Goal: Task Accomplishment & Management: Use online tool/utility

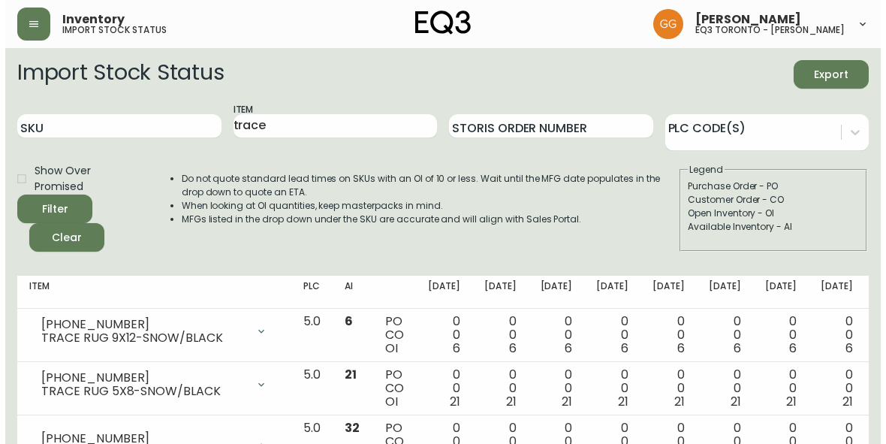
scroll to position [173, 0]
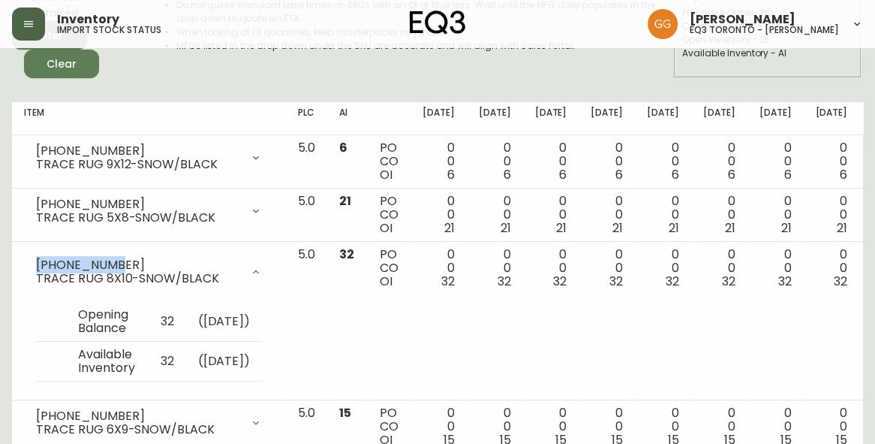
click at [30, 23] on icon "button" at bounding box center [28, 24] width 9 height 6
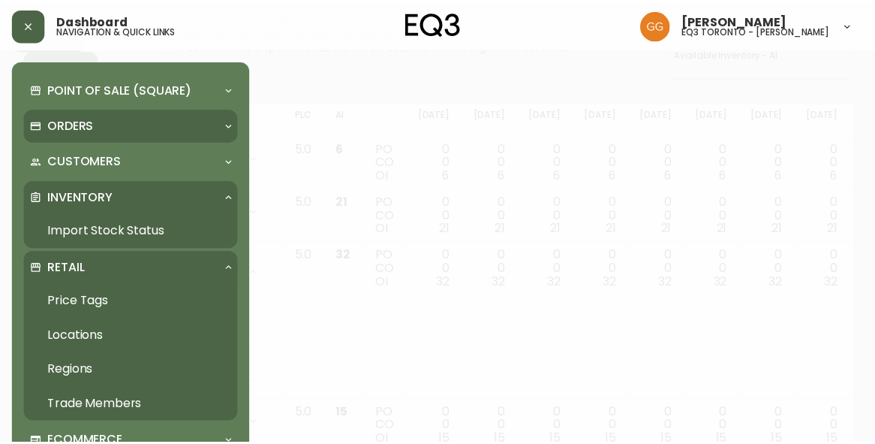
scroll to position [174, 0]
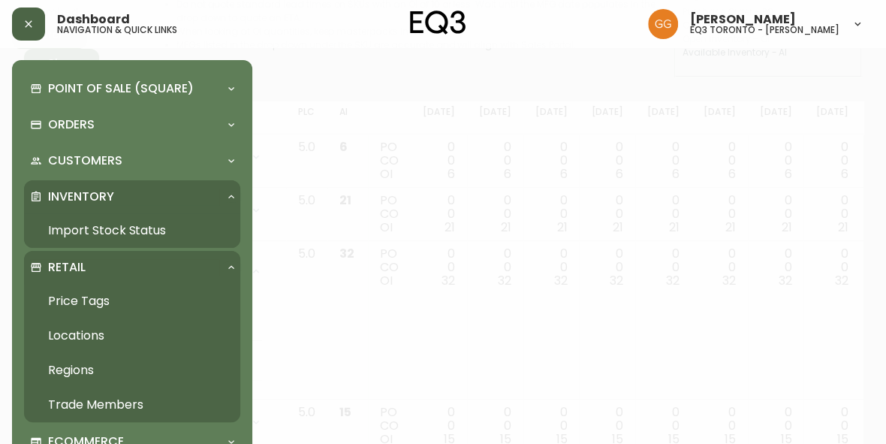
click at [80, 296] on link "Price Tags" at bounding box center [132, 301] width 216 height 35
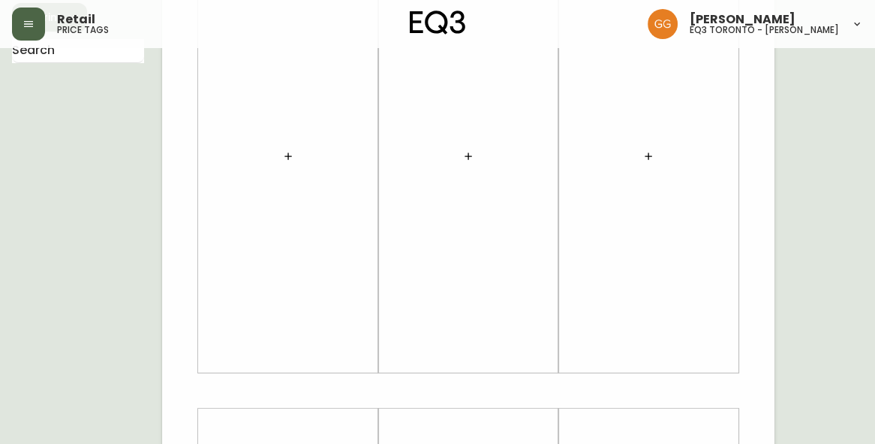
click at [92, 101] on body "Retail price tags [PERSON_NAME] eq3 [GEOGRAPHIC_DATA] - [PERSON_NAME] English C…" at bounding box center [437, 360] width 875 height 1069
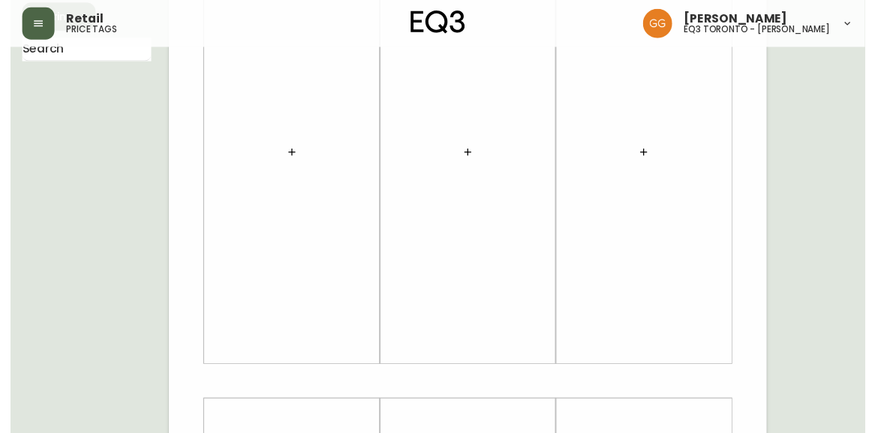
scroll to position [38, 0]
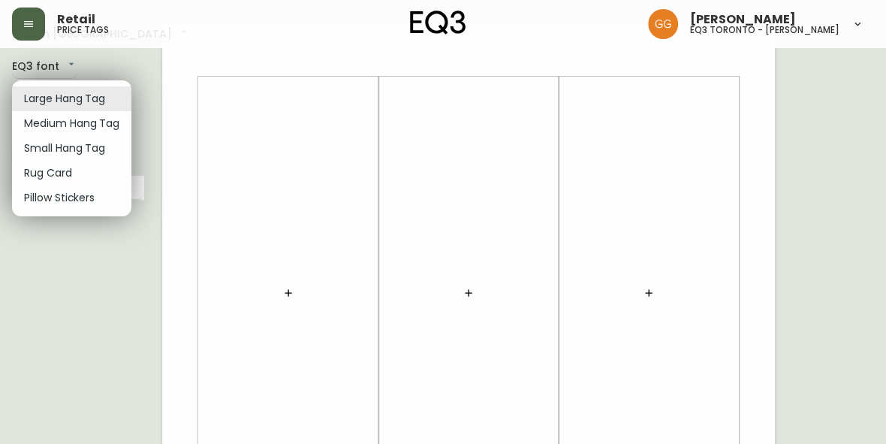
click at [79, 149] on li "Small Hang Tag" at bounding box center [71, 148] width 119 height 25
type input "small"
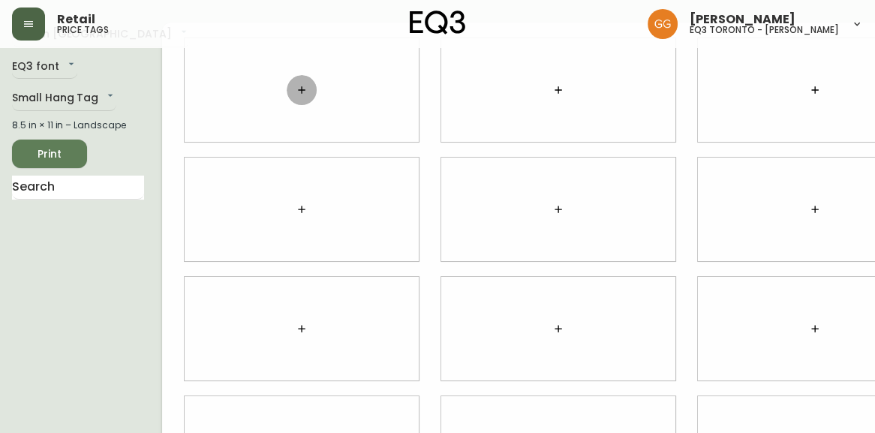
click at [287, 99] on button "button" at bounding box center [302, 90] width 30 height 30
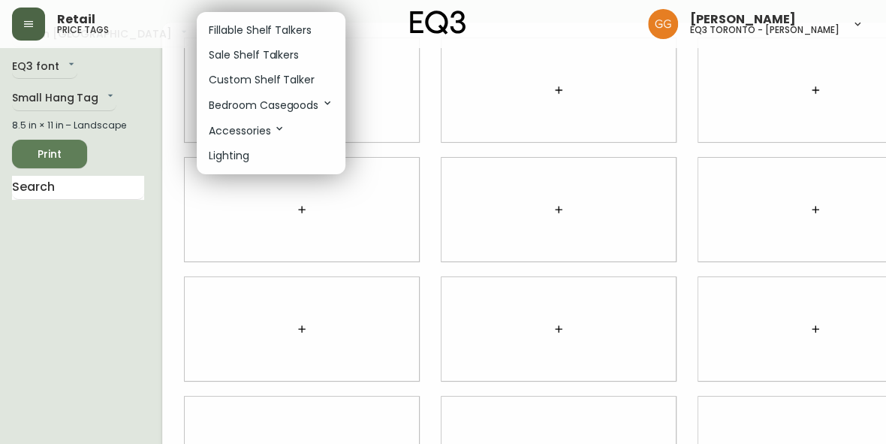
click at [402, 134] on div at bounding box center [443, 222] width 886 height 444
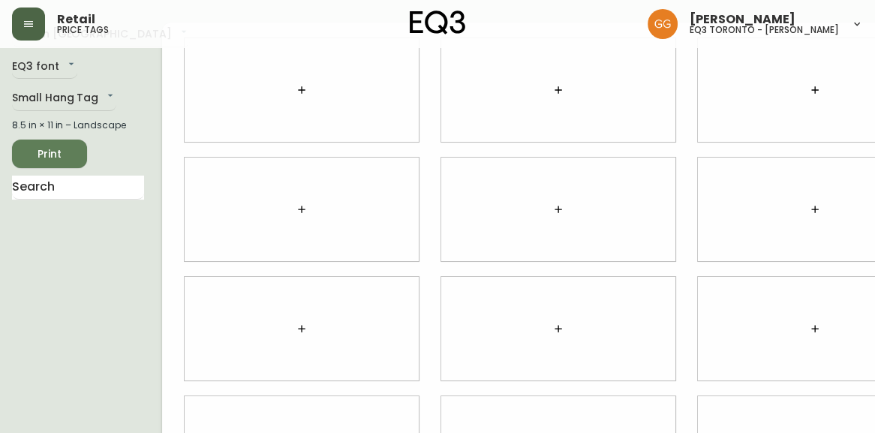
scroll to position [0, 0]
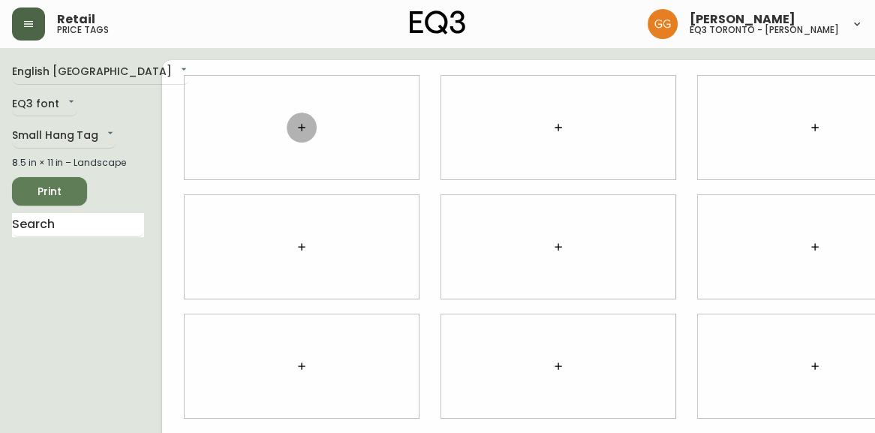
click at [296, 125] on icon "button" at bounding box center [302, 128] width 12 height 12
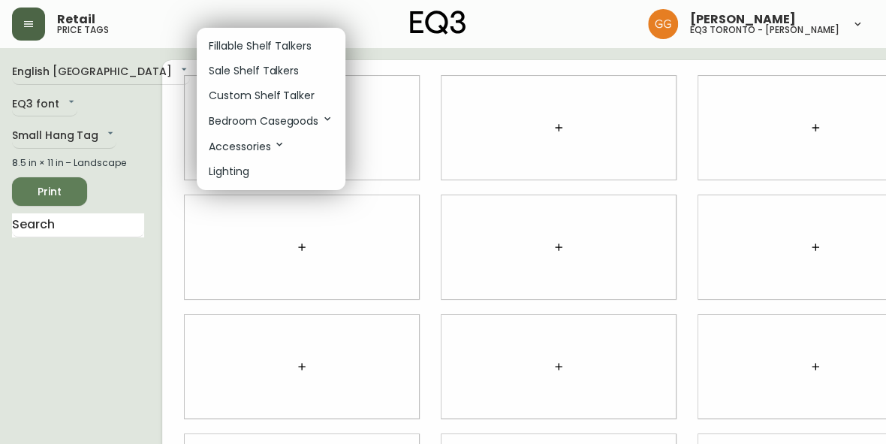
click at [366, 131] on div at bounding box center [443, 222] width 886 height 444
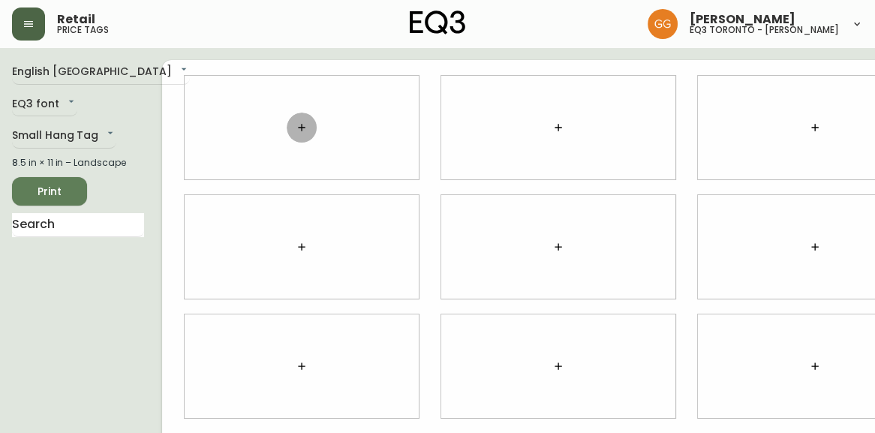
click at [296, 131] on icon "button" at bounding box center [302, 128] width 12 height 12
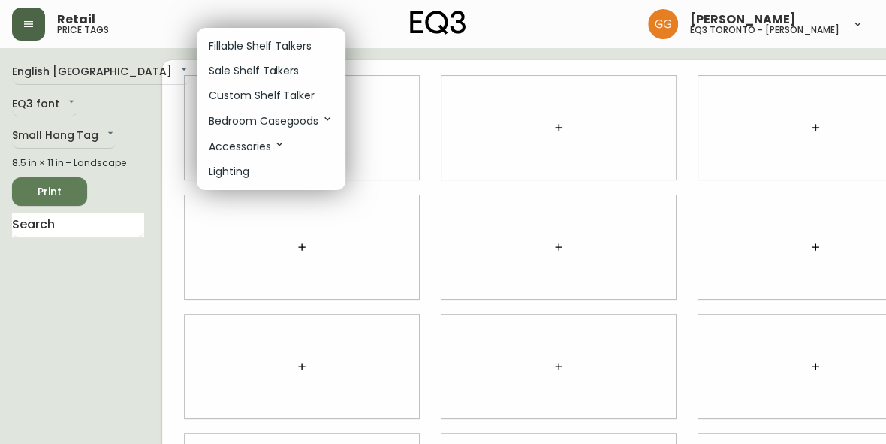
click at [166, 185] on div at bounding box center [443, 222] width 886 height 444
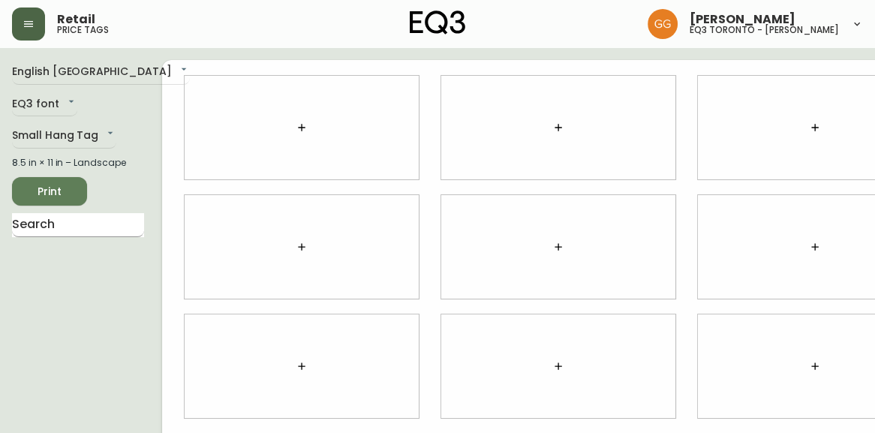
click at [83, 230] on input "text" at bounding box center [78, 225] width 132 height 24
type input "r"
type input "trundle"
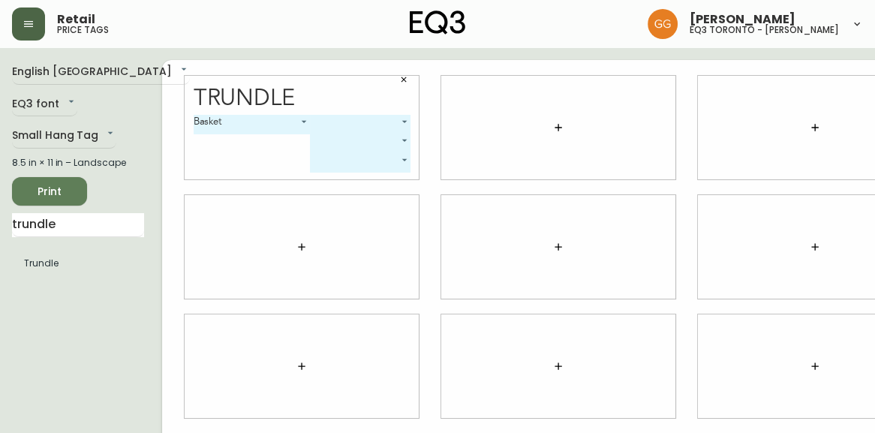
click at [316, 126] on body "Retail price tags [PERSON_NAME] eq3 [GEOGRAPHIC_DATA] - [PERSON_NAME] English […" at bounding box center [437, 336] width 875 height 672
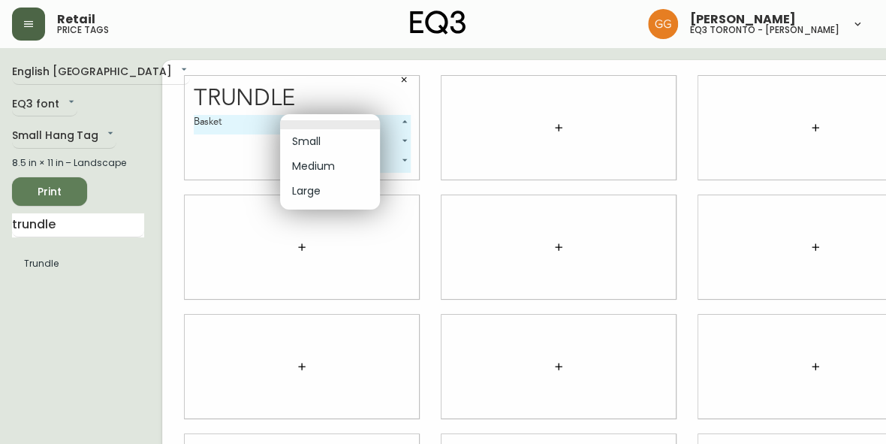
click at [340, 141] on li "Small" at bounding box center [330, 141] width 100 height 25
type input "0"
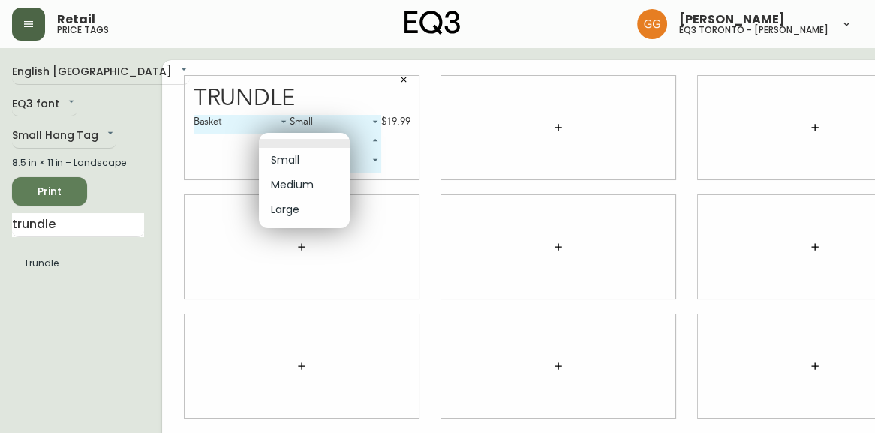
click at [342, 141] on body "Retail price tags [PERSON_NAME] eq3 [GEOGRAPHIC_DATA] - [PERSON_NAME] English C…" at bounding box center [437, 336] width 875 height 672
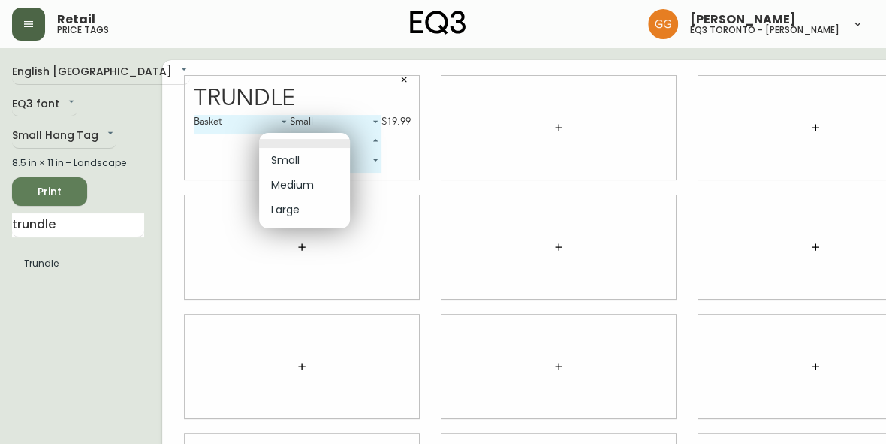
click at [409, 143] on div at bounding box center [443, 222] width 886 height 444
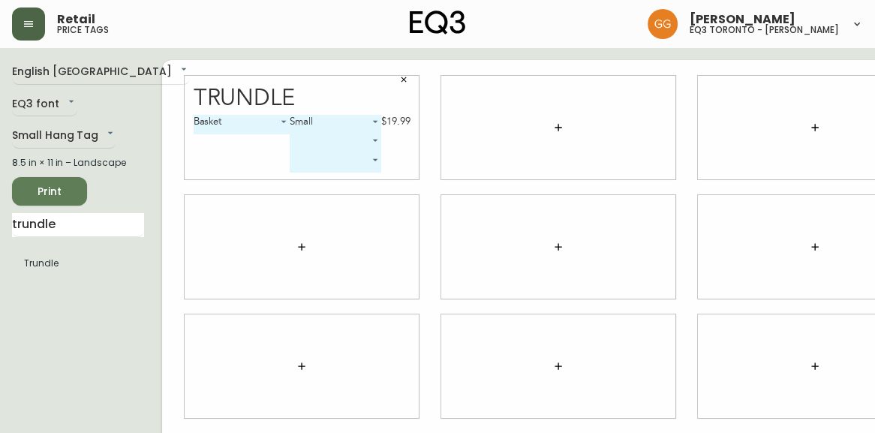
click at [399, 83] on icon "button" at bounding box center [403, 79] width 9 height 9
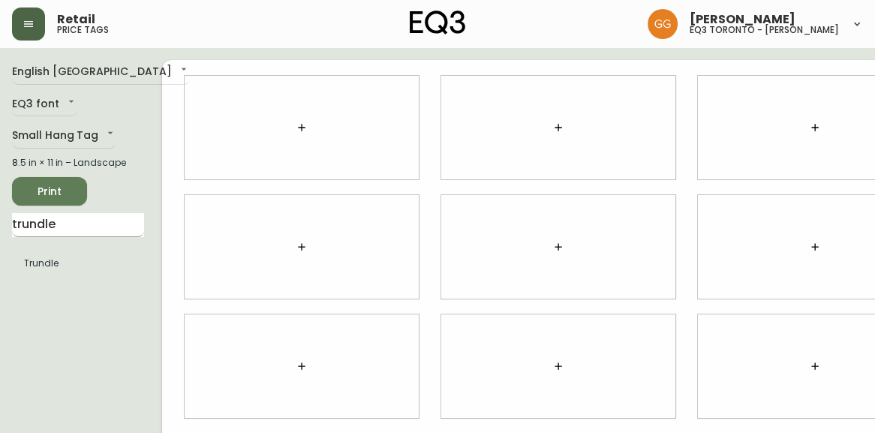
click at [71, 237] on input "trundle" at bounding box center [78, 225] width 132 height 24
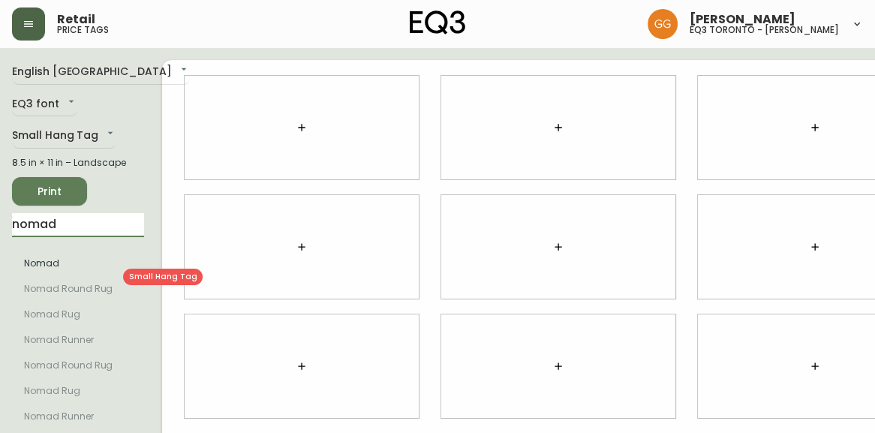
type input "nomad"
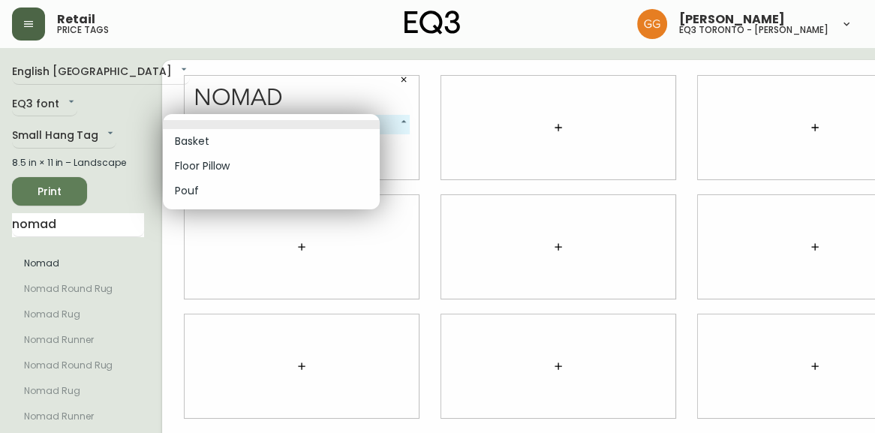
click at [252, 117] on body "Retail price tags [PERSON_NAME] eq3 toronto - [PERSON_NAME] English Canada en_C…" at bounding box center [437, 336] width 875 height 672
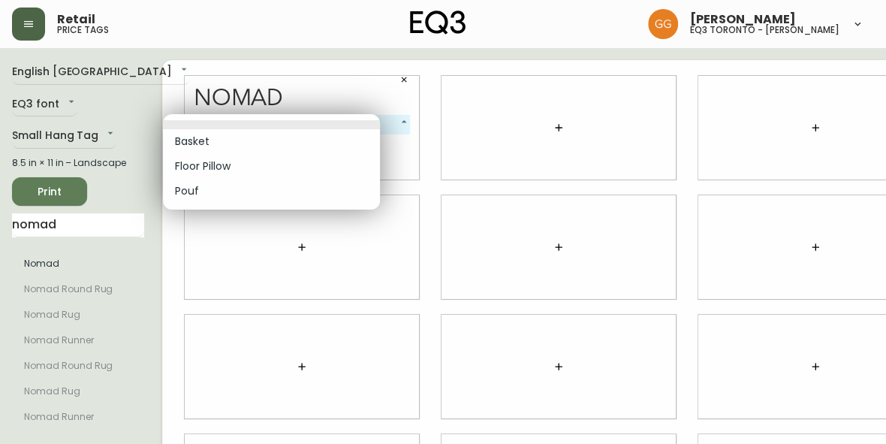
click at [394, 94] on div at bounding box center [443, 222] width 886 height 444
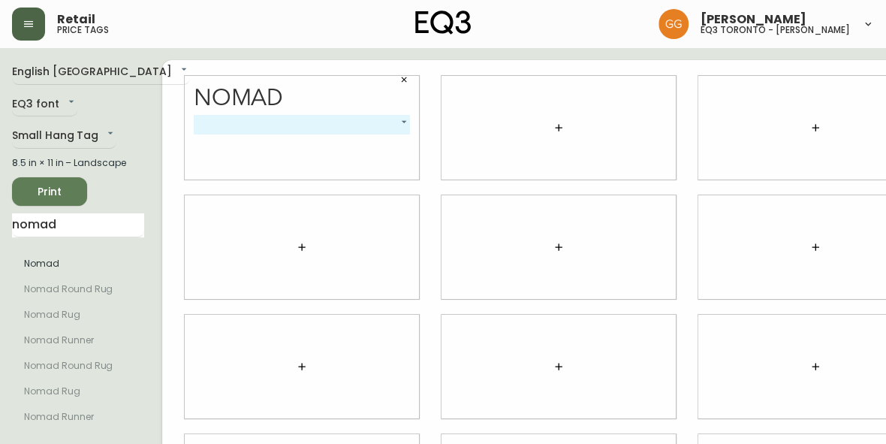
click at [271, 122] on body "Retail price tags [PERSON_NAME] eq3 toronto - [PERSON_NAME] English Canada en_C…" at bounding box center [443, 336] width 886 height 672
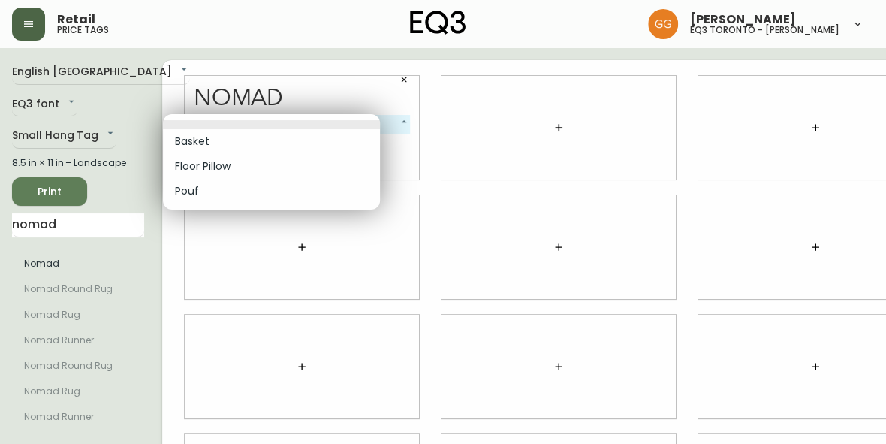
click at [220, 141] on li "Basket" at bounding box center [271, 141] width 217 height 25
type input "0"
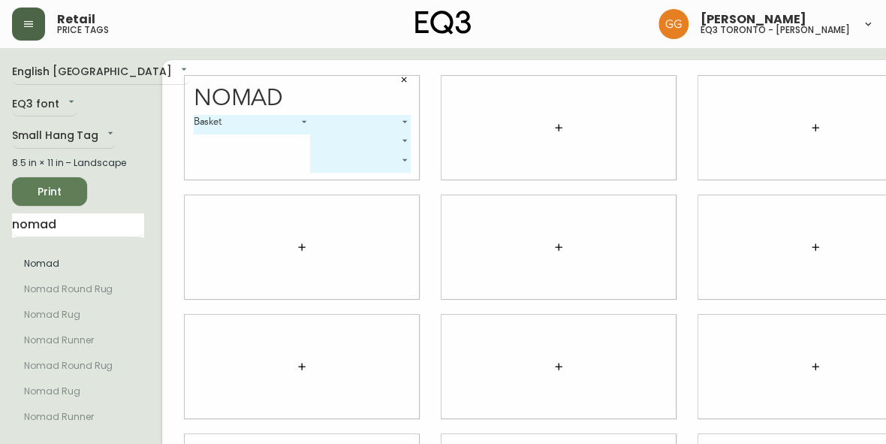
click at [323, 118] on body "Retail price tags [PERSON_NAME] eq3 toronto - [PERSON_NAME] English Canada en_C…" at bounding box center [443, 336] width 886 height 672
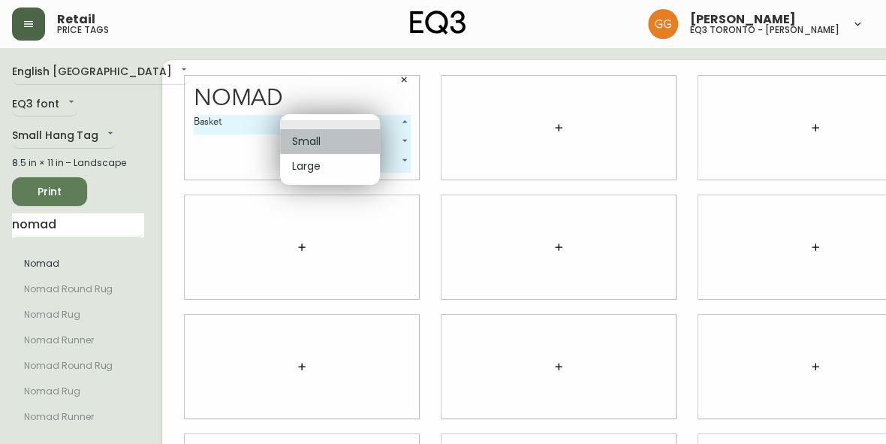
click at [323, 140] on li "Small" at bounding box center [330, 141] width 100 height 25
type input "0"
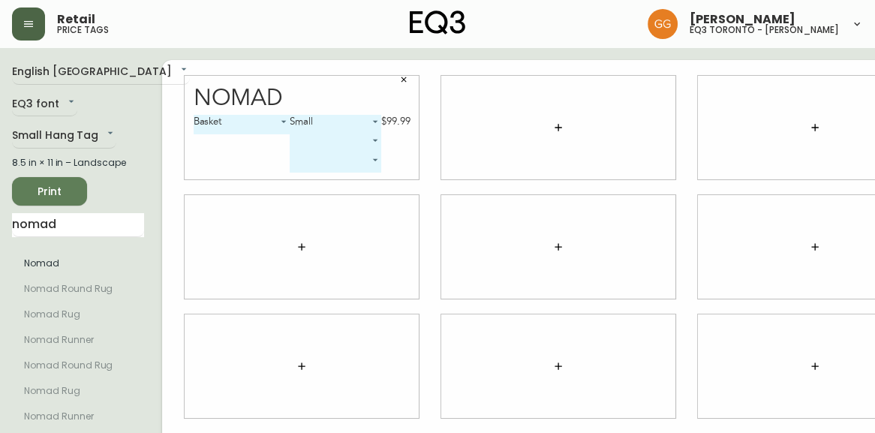
click at [340, 140] on body "Retail price tags [PERSON_NAME] eq3 [GEOGRAPHIC_DATA] - [PERSON_NAME] English C…" at bounding box center [437, 336] width 875 height 672
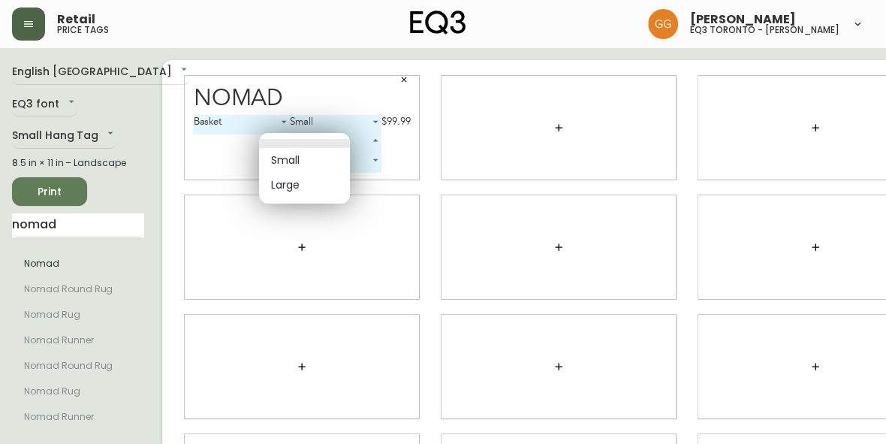
click at [333, 182] on li "Large" at bounding box center [304, 185] width 91 height 25
type input "1"
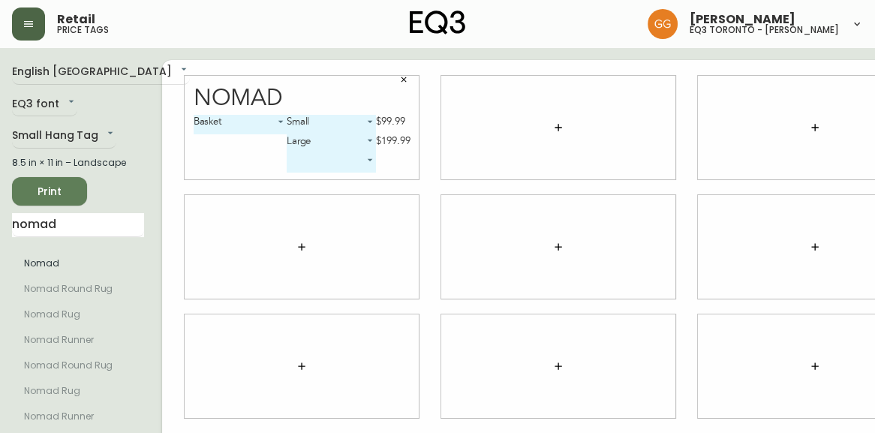
click at [472, 114] on div at bounding box center [558, 128] width 234 height 104
click at [543, 126] on button "button" at bounding box center [558, 128] width 30 height 30
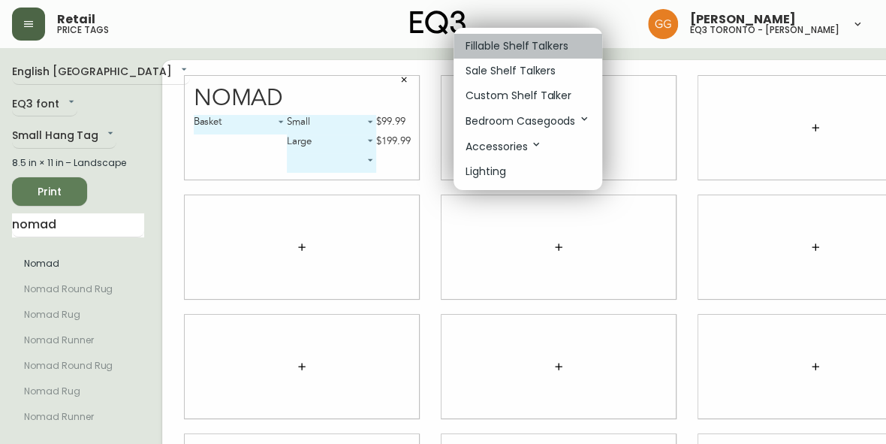
click at [498, 50] on p "Fillable Shelf Talkers" at bounding box center [516, 46] width 103 height 16
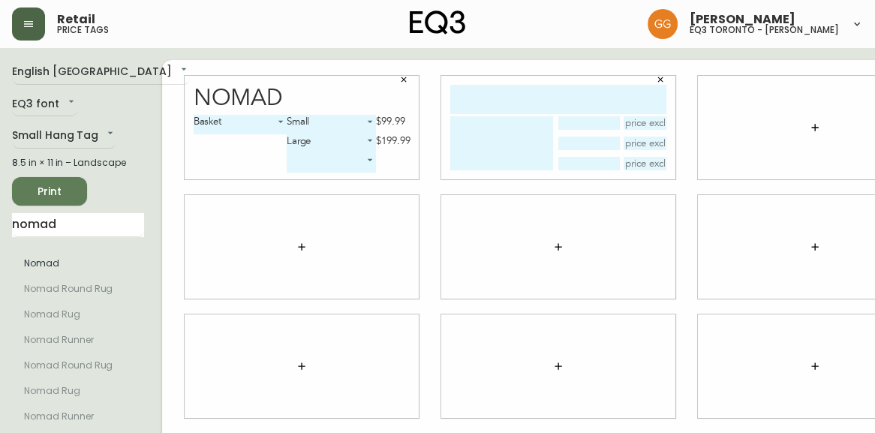
click at [483, 121] on textarea at bounding box center [501, 143] width 103 height 54
click at [478, 98] on input "text" at bounding box center [558, 99] width 216 height 29
drag, startPoint x: 425, startPoint y: 224, endPoint x: 425, endPoint y: 185, distance: 39.0
click at [441, 224] on div at bounding box center [558, 247] width 234 height 104
click at [53, 237] on input "nomad" at bounding box center [78, 225] width 132 height 24
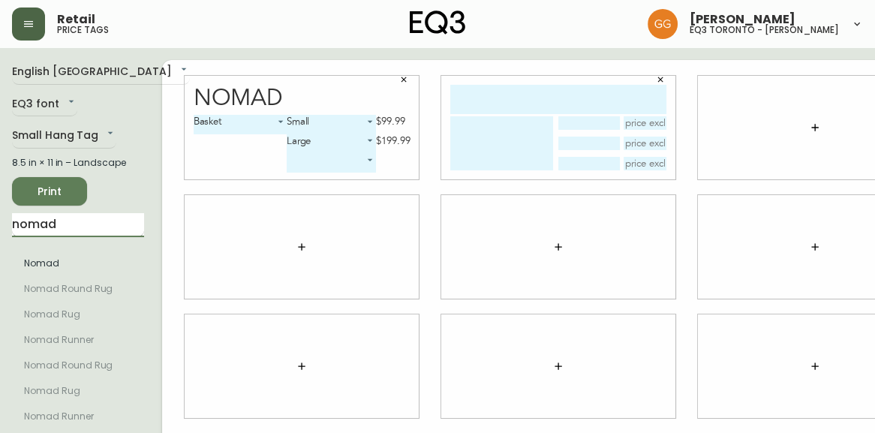
click at [53, 237] on input "nomad" at bounding box center [78, 225] width 132 height 24
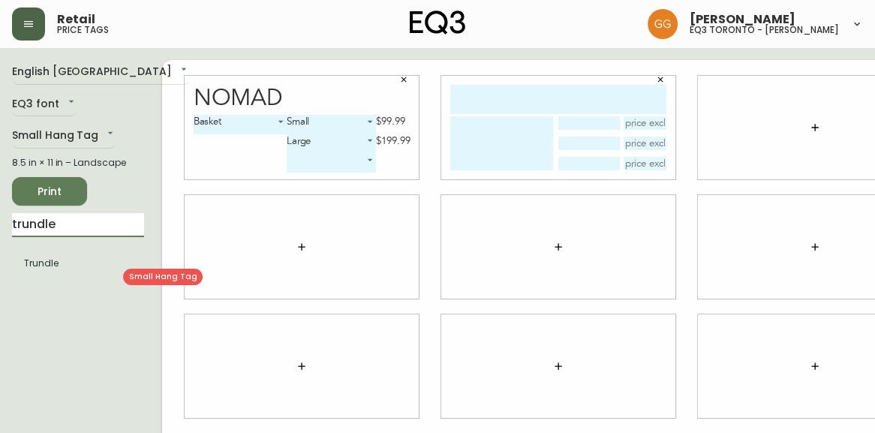
type input "trundle"
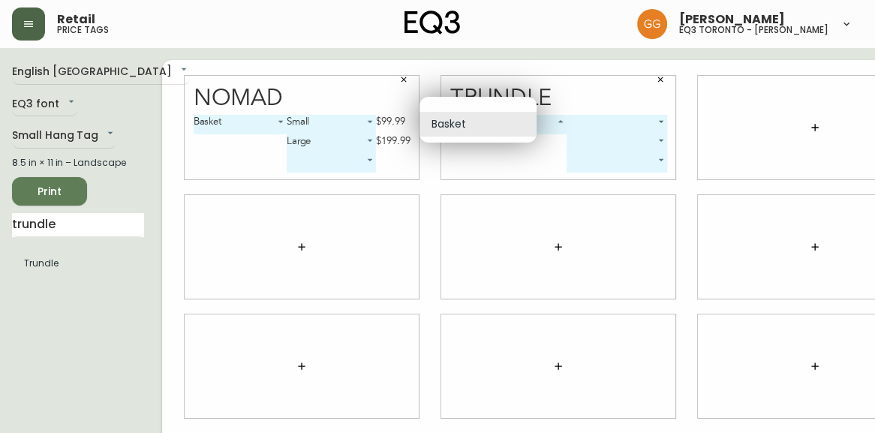
click at [512, 127] on body "Retail price tags [PERSON_NAME] eq3 toronto - [PERSON_NAME] English [GEOGRAPHIC…" at bounding box center [437, 336] width 875 height 672
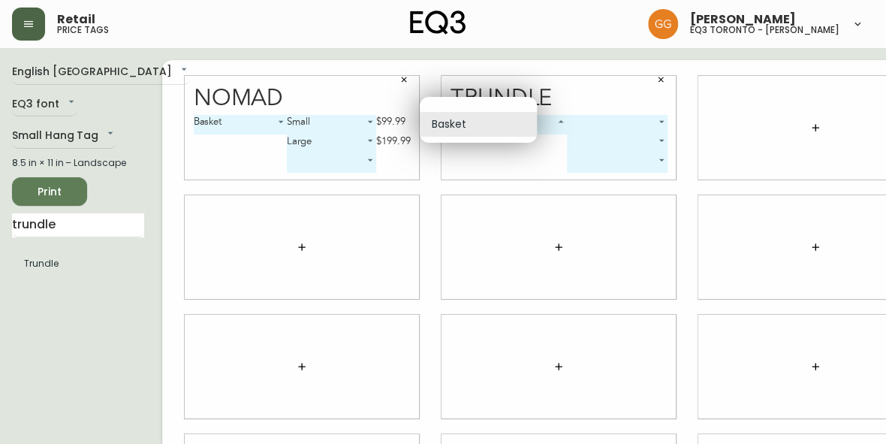
click at [606, 131] on div at bounding box center [443, 222] width 886 height 444
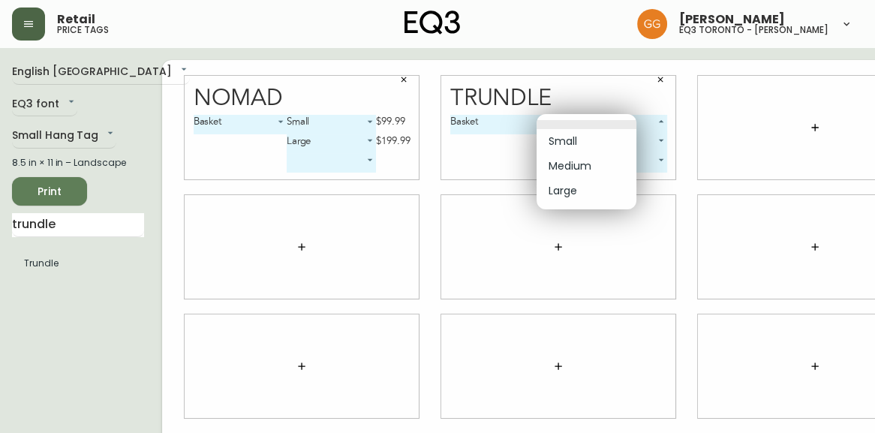
click at [610, 125] on body "Retail price tags [PERSON_NAME] eq3 toronto - [PERSON_NAME] English [GEOGRAPHIC…" at bounding box center [437, 336] width 875 height 672
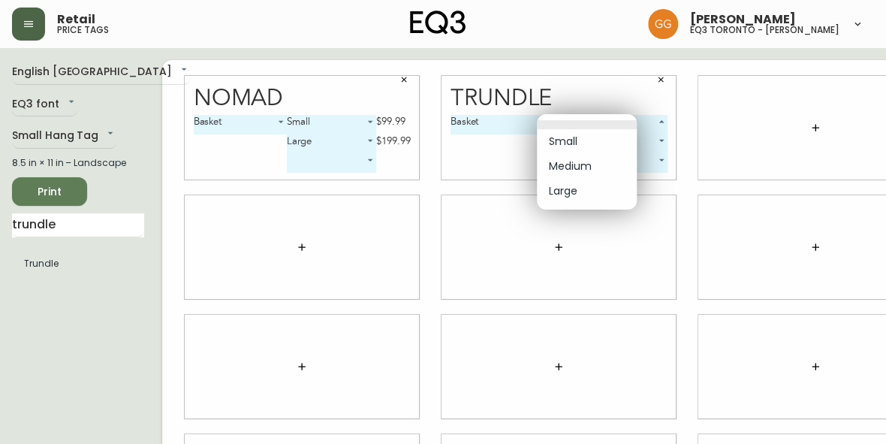
click at [609, 164] on li "Medium" at bounding box center [587, 166] width 100 height 25
type input "1"
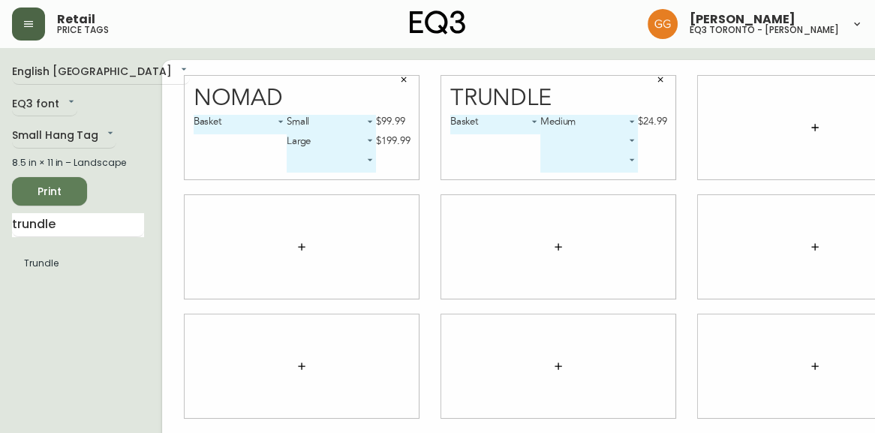
click at [598, 146] on body "Retail price tags [PERSON_NAME] eq3 [GEOGRAPHIC_DATA] - [PERSON_NAME] English C…" at bounding box center [437, 336] width 875 height 672
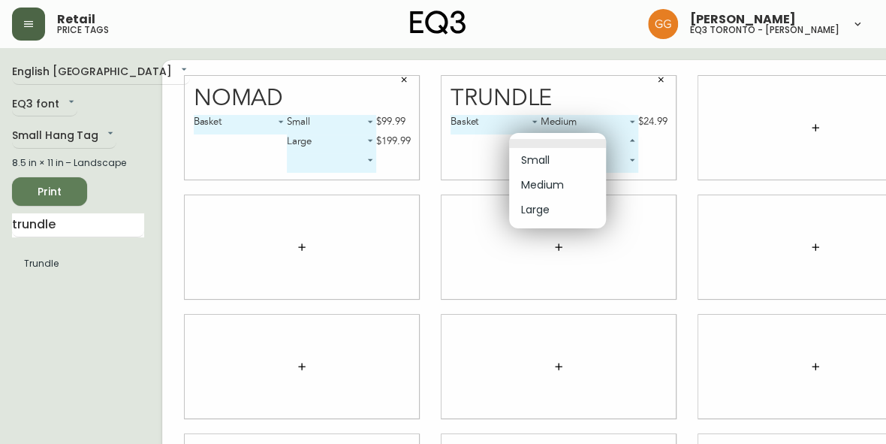
click at [642, 172] on div at bounding box center [443, 222] width 886 height 444
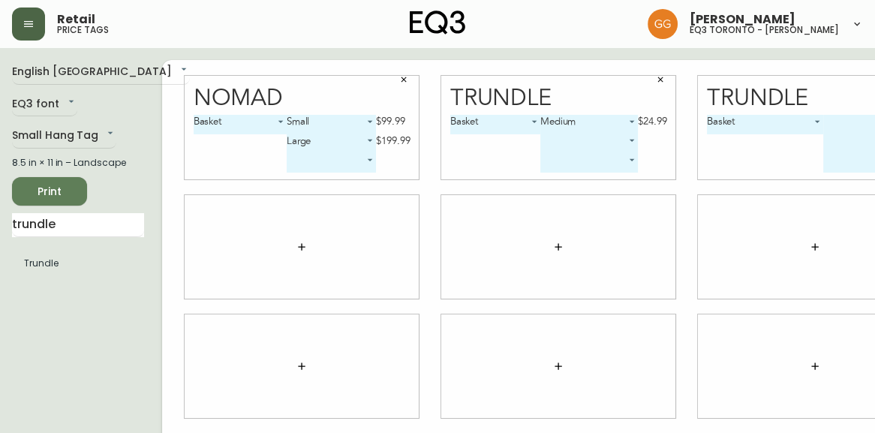
click at [842, 122] on body "Retail price tags [PERSON_NAME] eq3 [GEOGRAPHIC_DATA] - [PERSON_NAME] English C…" at bounding box center [437, 336] width 875 height 672
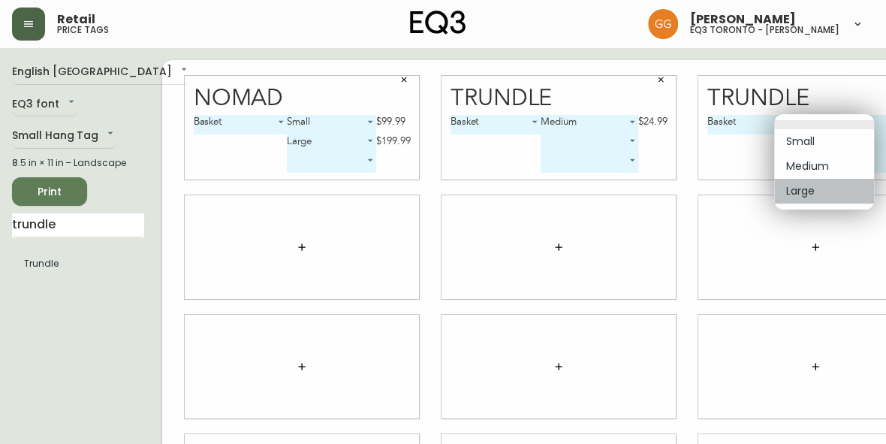
click at [837, 194] on li "Large" at bounding box center [824, 191] width 100 height 25
type input "2"
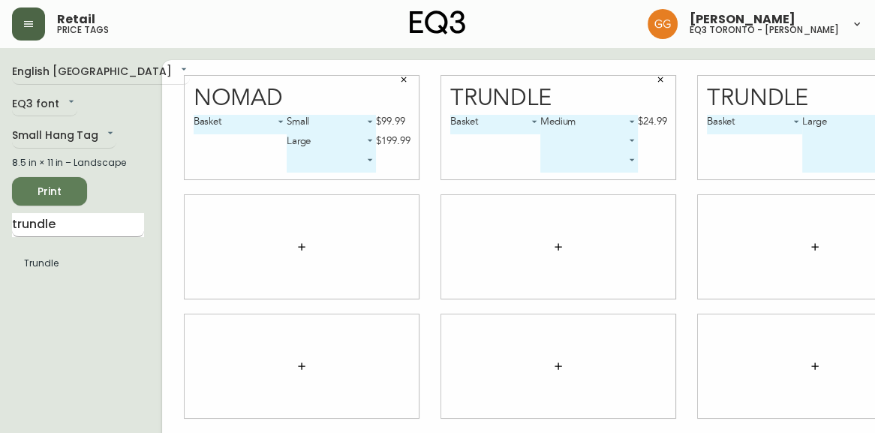
click at [66, 237] on input "trundle" at bounding box center [78, 225] width 132 height 24
type input "wool"
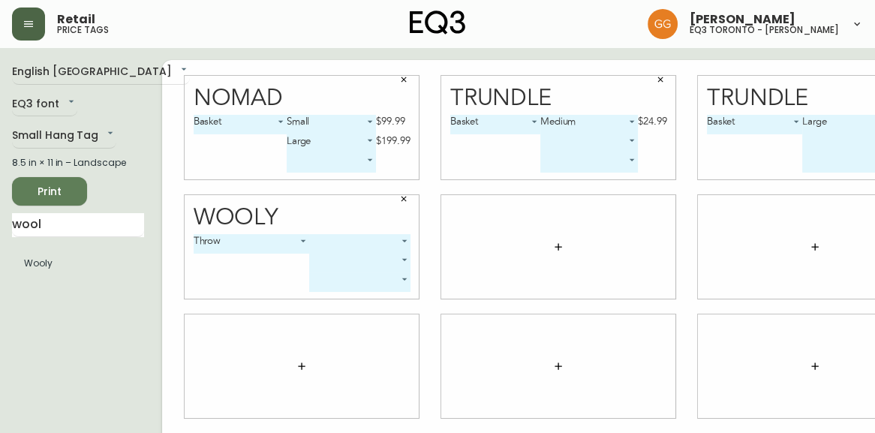
click at [308, 242] on body "Retail price tags [PERSON_NAME] eq3 [GEOGRAPHIC_DATA] - [PERSON_NAME] English C…" at bounding box center [437, 336] width 875 height 672
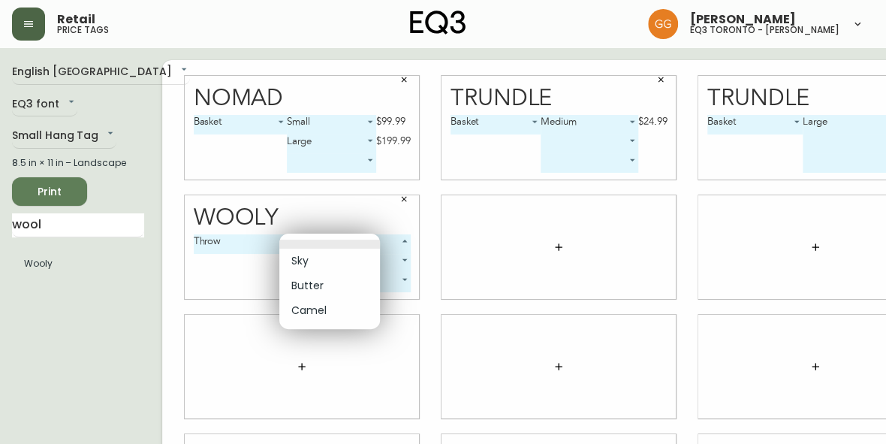
click at [329, 318] on li "Camel" at bounding box center [329, 310] width 101 height 25
type input "2"
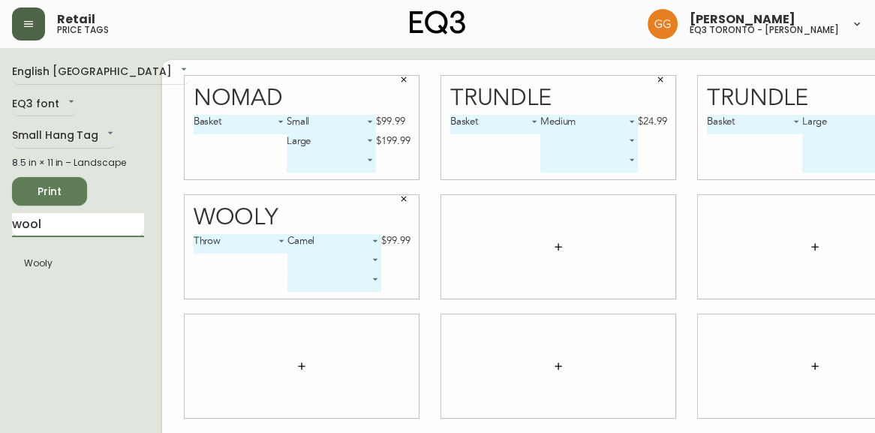
click at [71, 237] on input "wool" at bounding box center [78, 225] width 132 height 24
click at [66, 237] on input "wool" at bounding box center [78, 225] width 132 height 24
type input "[PERSON_NAME]"
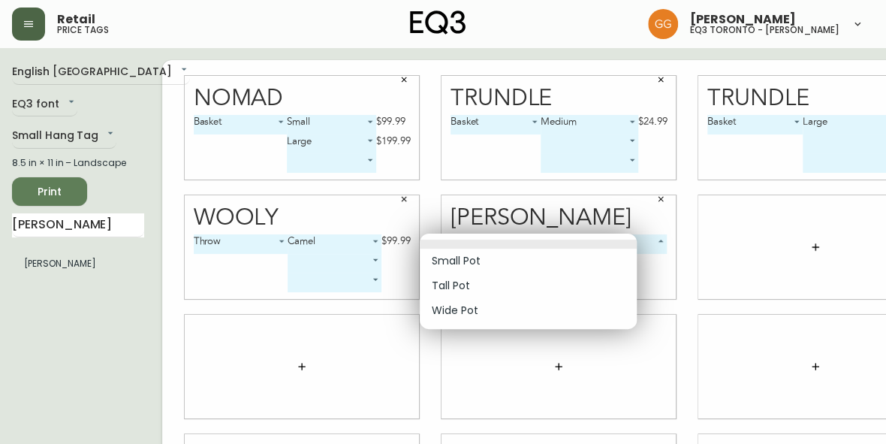
click at [521, 253] on body "Retail price tags [PERSON_NAME] eq3 toronto - [PERSON_NAME] English Canada en_C…" at bounding box center [443, 336] width 886 height 672
click at [528, 292] on li "Tall Pot" at bounding box center [528, 285] width 217 height 25
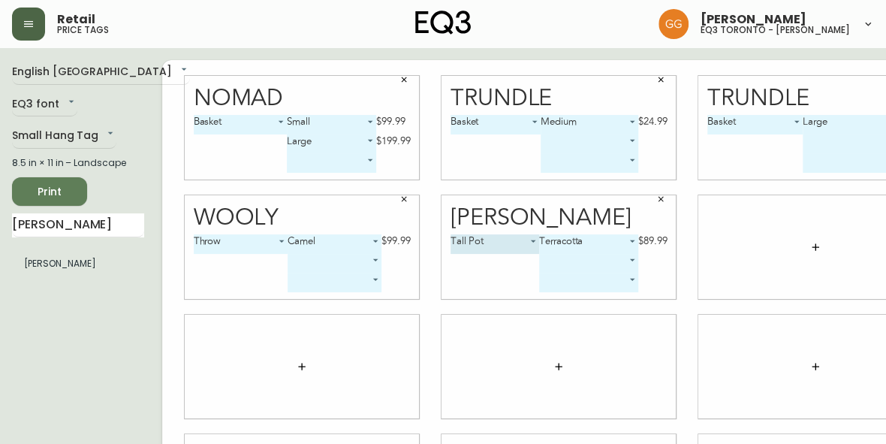
type input "1"
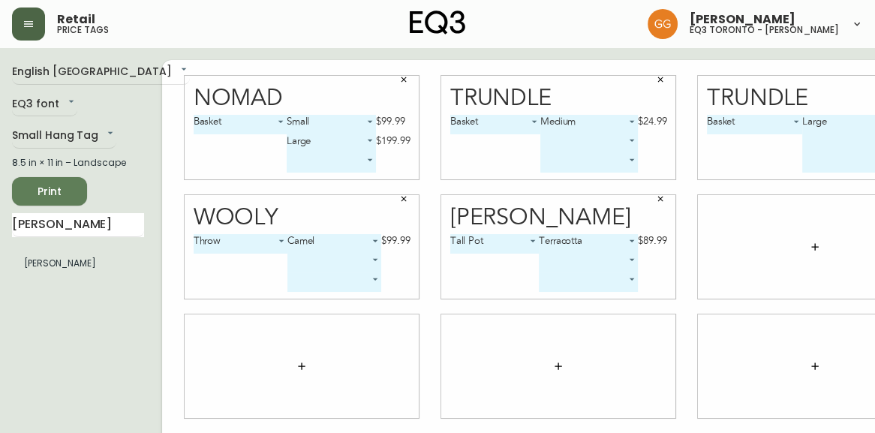
click at [809, 250] on icon "button" at bounding box center [815, 247] width 12 height 12
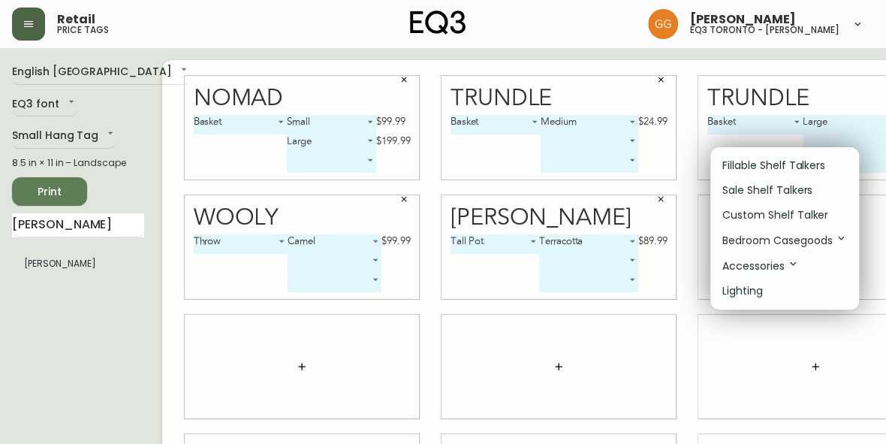
click at [122, 324] on div at bounding box center [443, 222] width 886 height 444
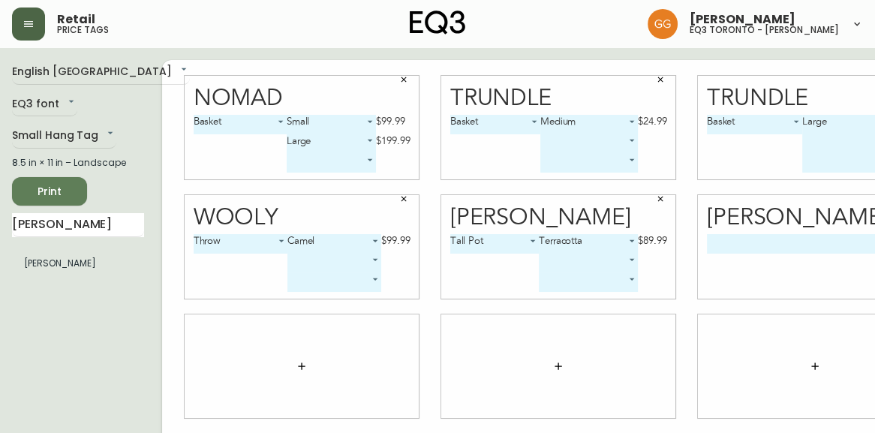
click at [760, 239] on body "Retail price tags [PERSON_NAME] eq3 [GEOGRAPHIC_DATA] - [PERSON_NAME] English […" at bounding box center [437, 336] width 875 height 672
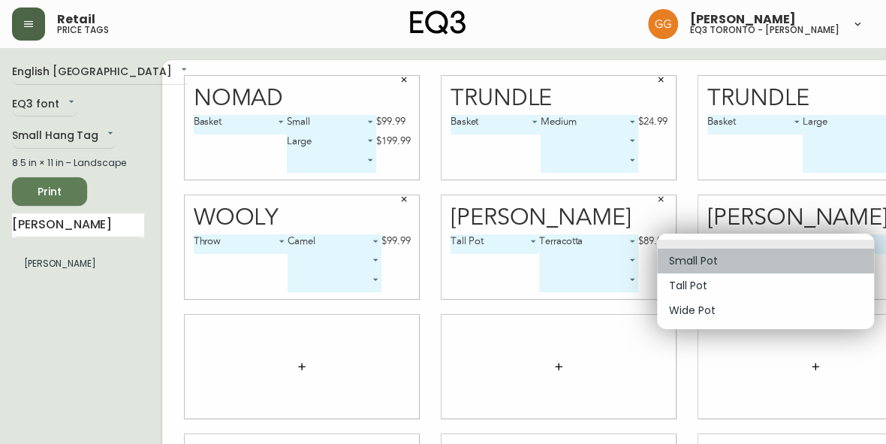
click at [734, 269] on li "Small Pot" at bounding box center [765, 260] width 217 height 25
type input "0"
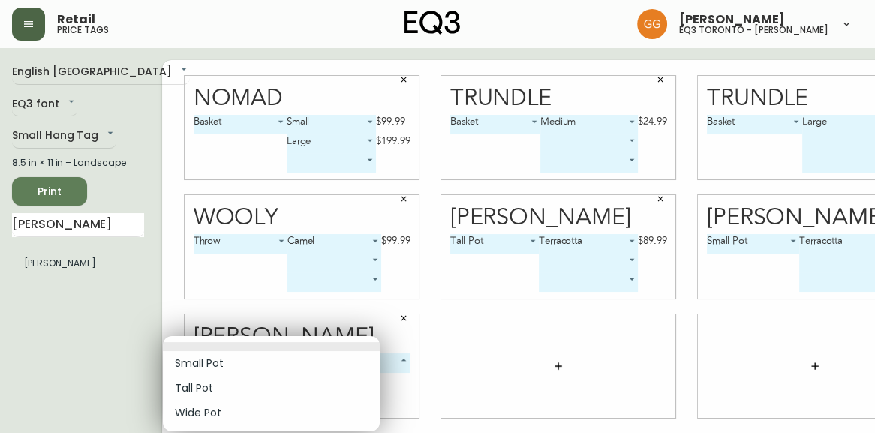
click at [243, 362] on body "Retail price tags [PERSON_NAME] eq3 [GEOGRAPHIC_DATA] - [PERSON_NAME] English […" at bounding box center [437, 336] width 875 height 672
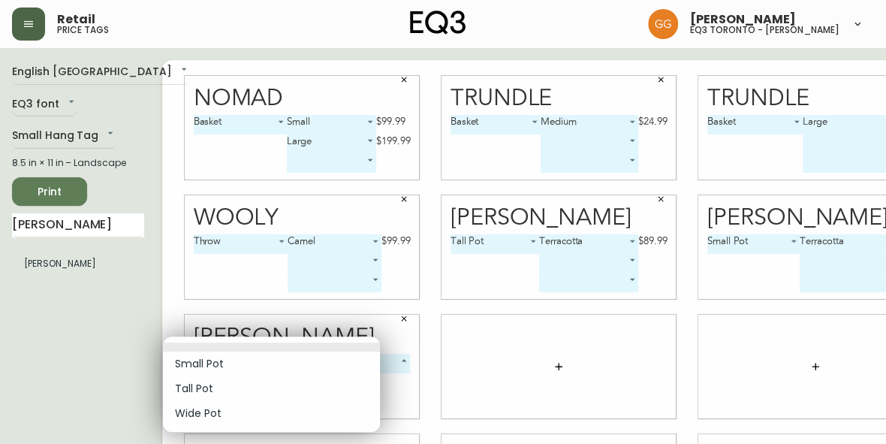
click at [220, 406] on li "Wide Pot" at bounding box center [271, 413] width 217 height 25
type input "2"
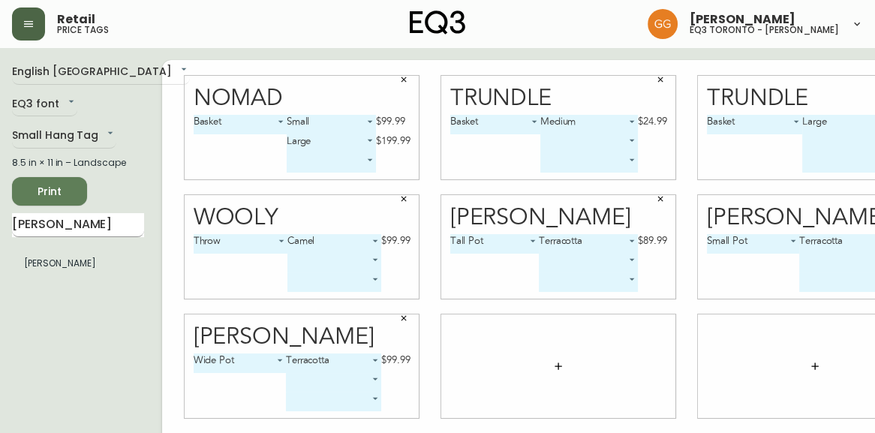
click at [64, 237] on input "[PERSON_NAME]" at bounding box center [78, 225] width 132 height 24
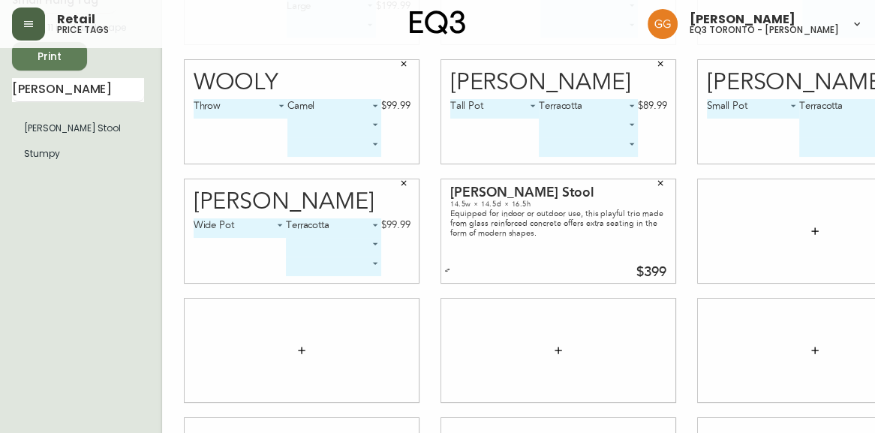
scroll to position [136, 0]
click at [76, 101] on input "[PERSON_NAME]" at bounding box center [78, 89] width 132 height 24
click at [65, 99] on input "[PERSON_NAME]" at bounding box center [78, 89] width 132 height 24
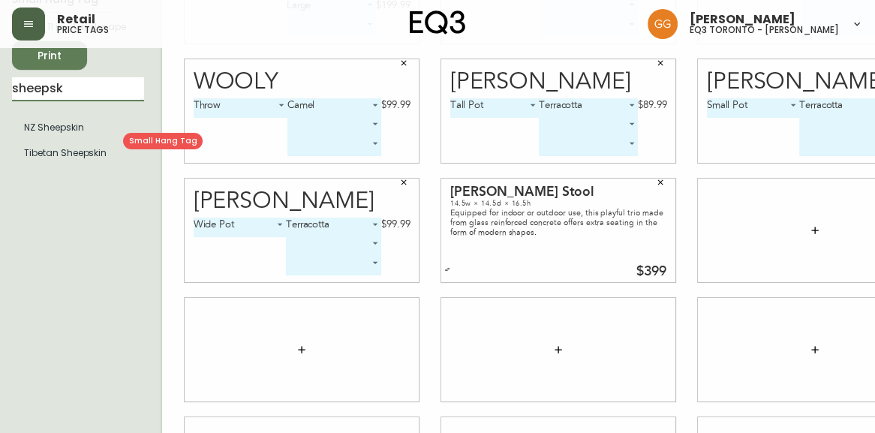
type input "sheepsk"
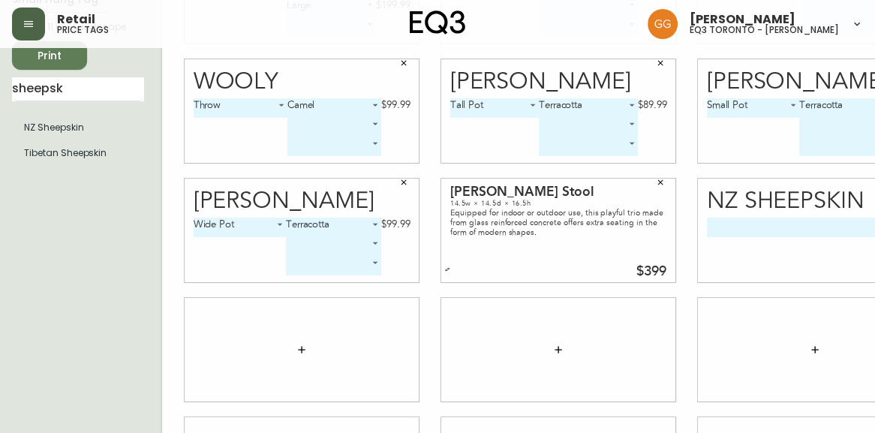
click at [713, 228] on body "Retail price tags [PERSON_NAME] eq3 toronto - [PERSON_NAME] English [GEOGRAPHIC…" at bounding box center [437, 200] width 875 height 672
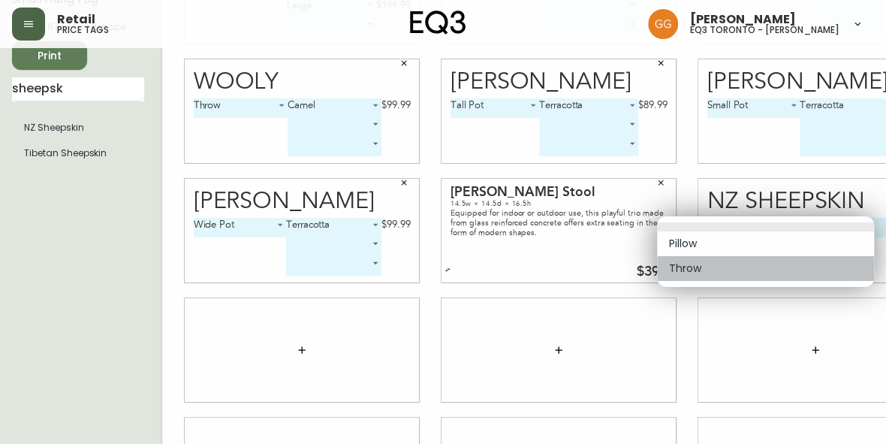
click at [732, 267] on li "Throw" at bounding box center [765, 268] width 217 height 25
type input "1"
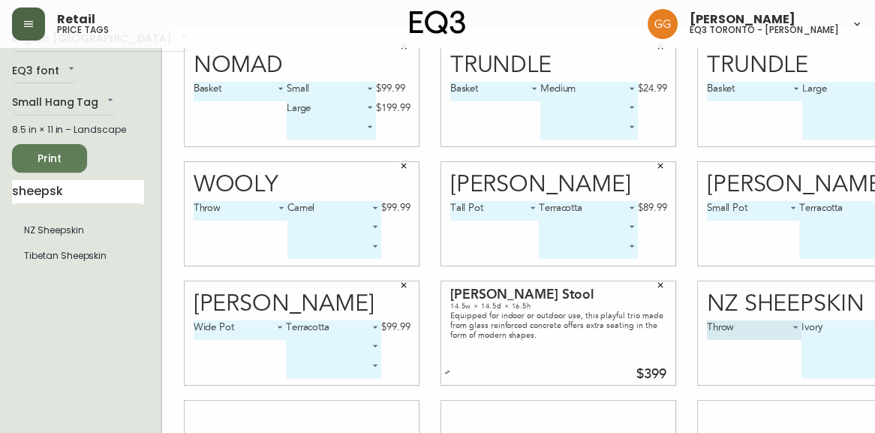
scroll to position [0, 0]
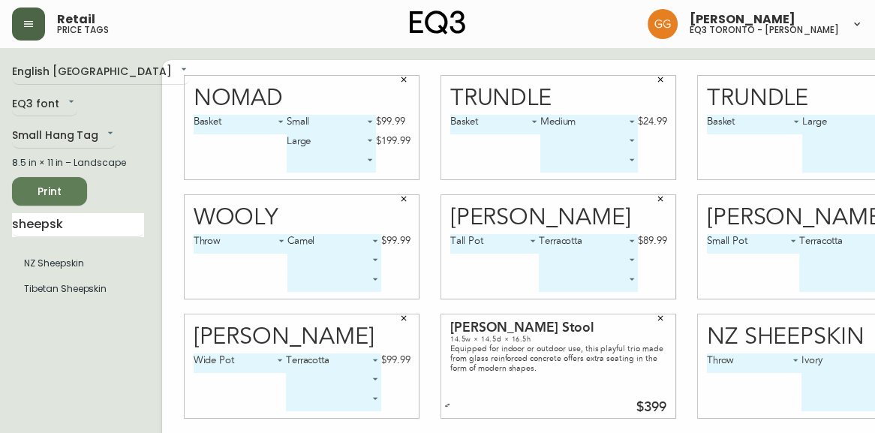
click at [60, 201] on span "Print" at bounding box center [49, 191] width 51 height 19
click at [68, 201] on span "Print" at bounding box center [49, 191] width 51 height 19
